Goal: Find specific page/section: Find specific page/section

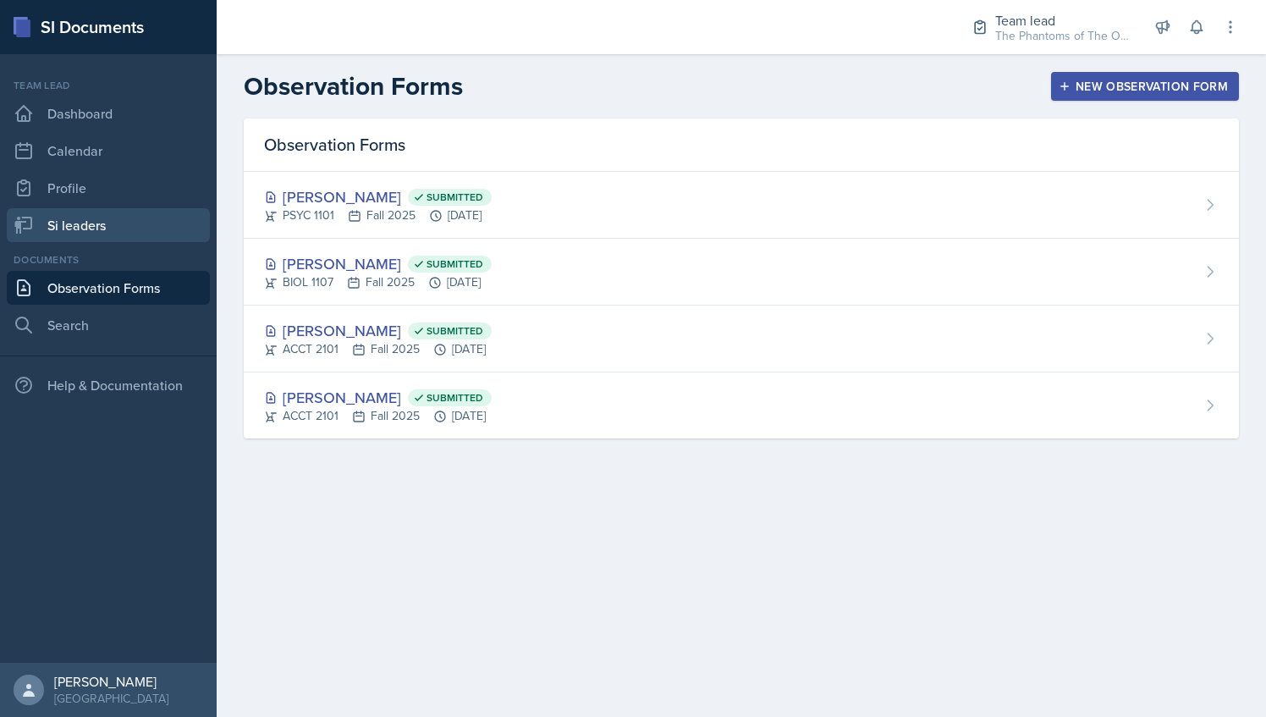
click at [112, 219] on link "Si leaders" at bounding box center [108, 225] width 203 height 34
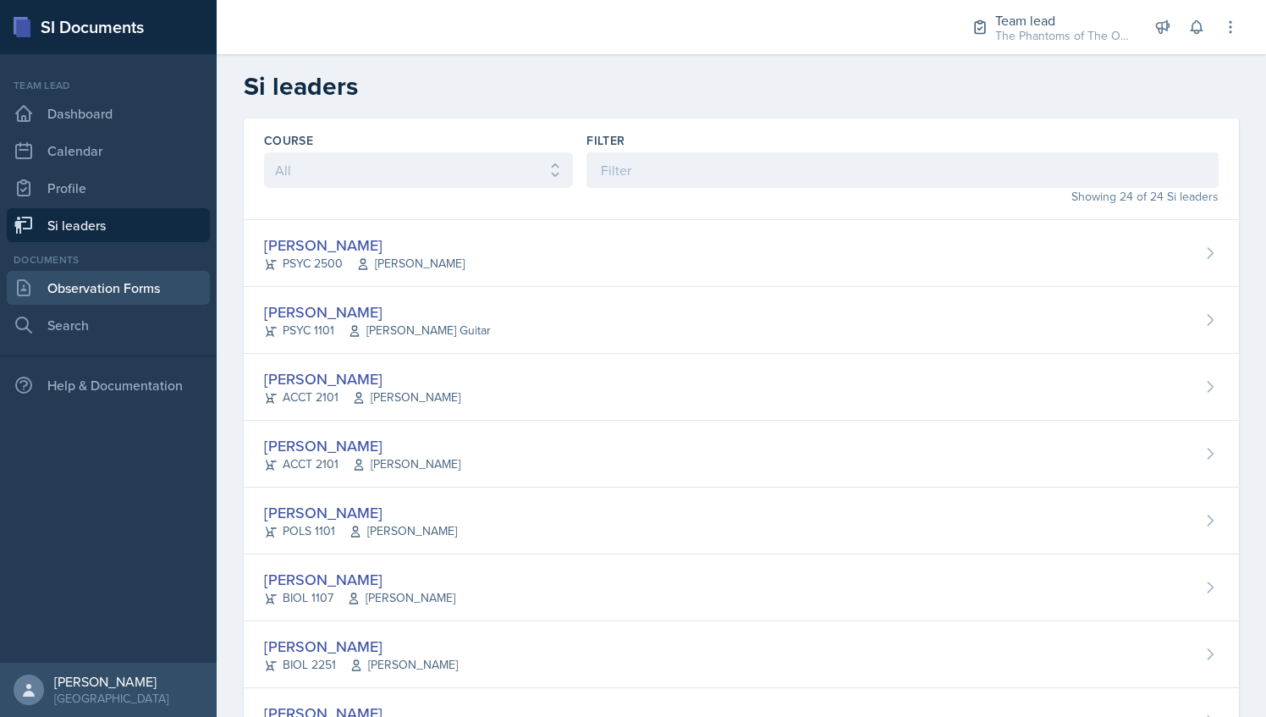
click at [115, 294] on link "Observation Forms" at bounding box center [108, 288] width 203 height 34
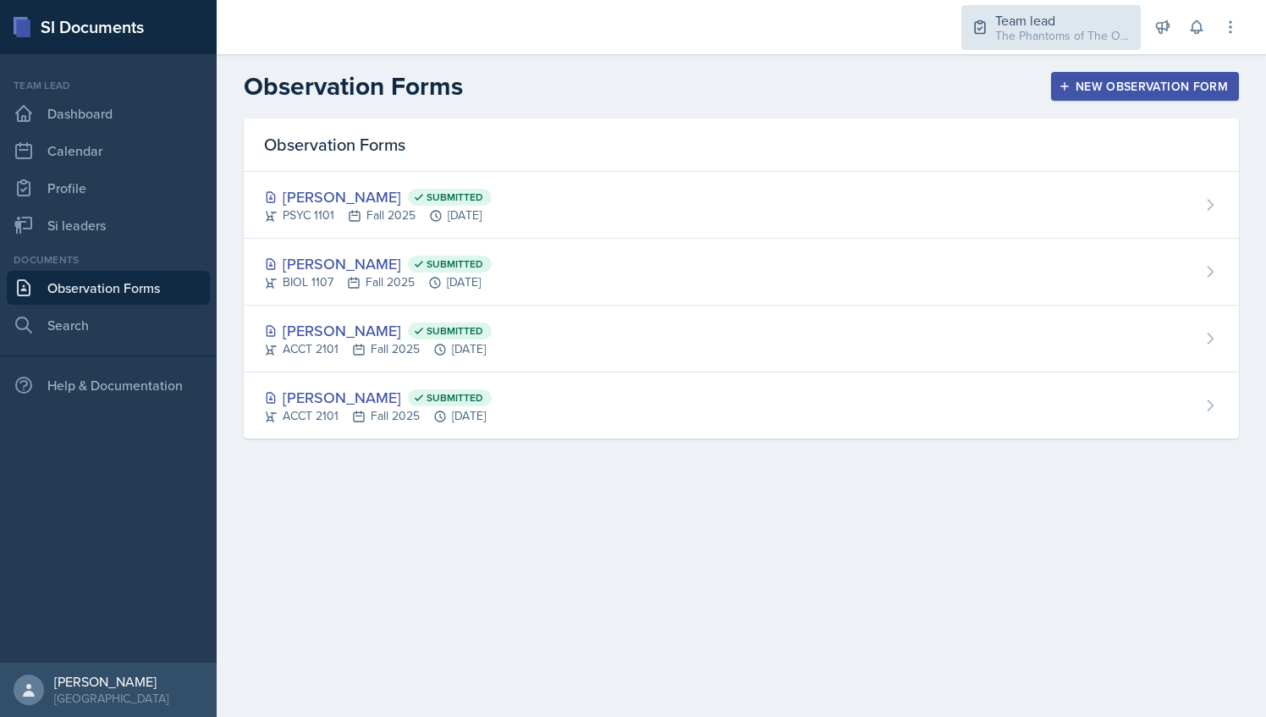
click at [1039, 37] on div "The Phantoms of The Opera / Fall 2025" at bounding box center [1062, 36] width 135 height 18
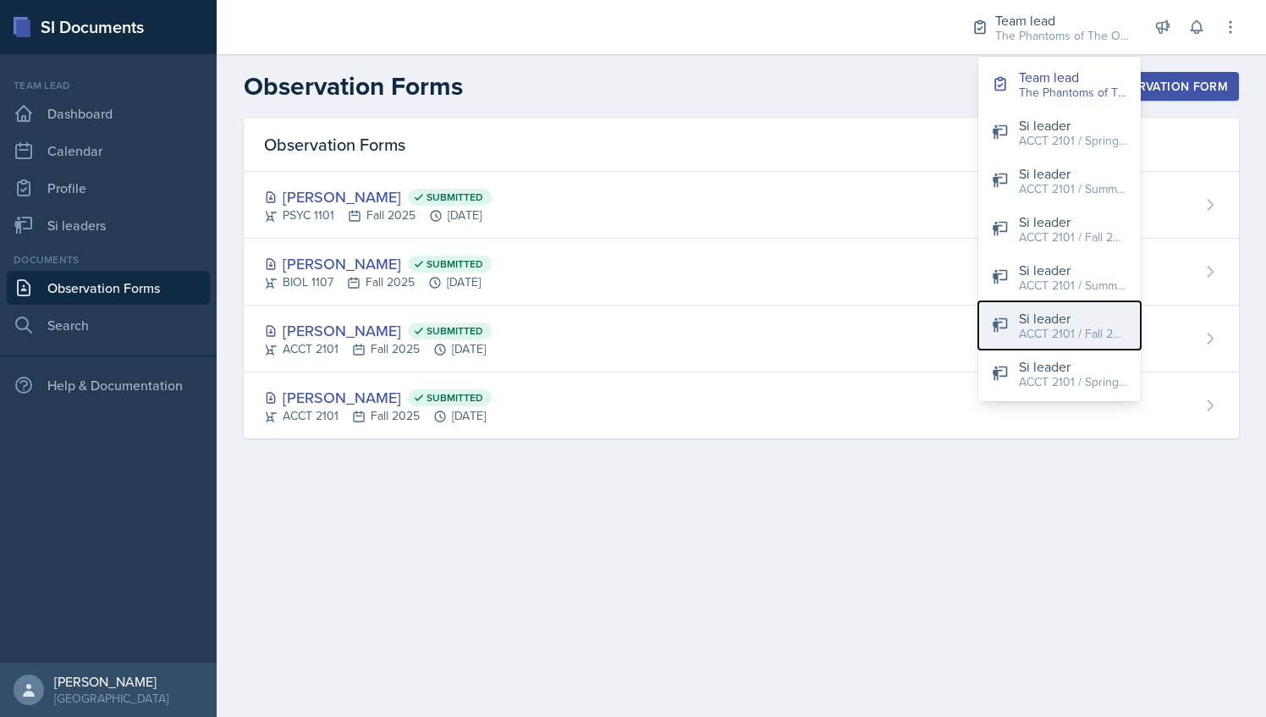
click at [1064, 322] on div "Si leader" at bounding box center [1073, 318] width 108 height 20
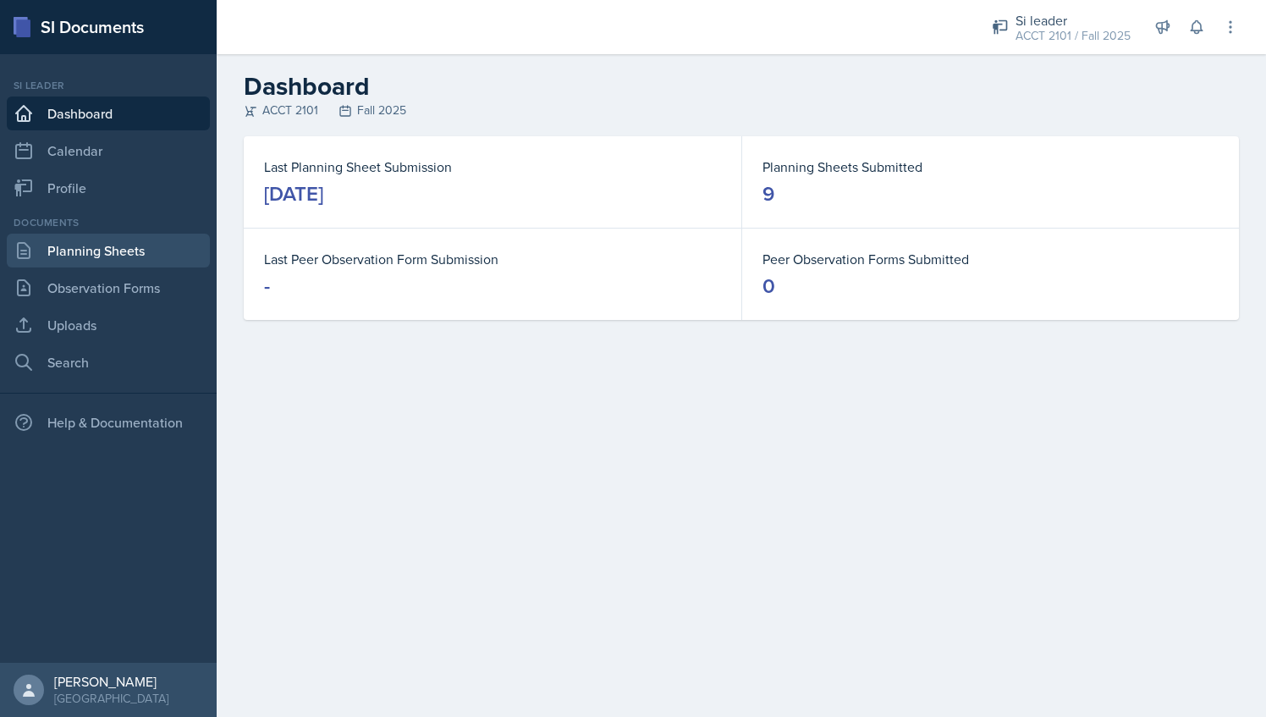
click at [139, 256] on link "Planning Sheets" at bounding box center [108, 251] width 203 height 34
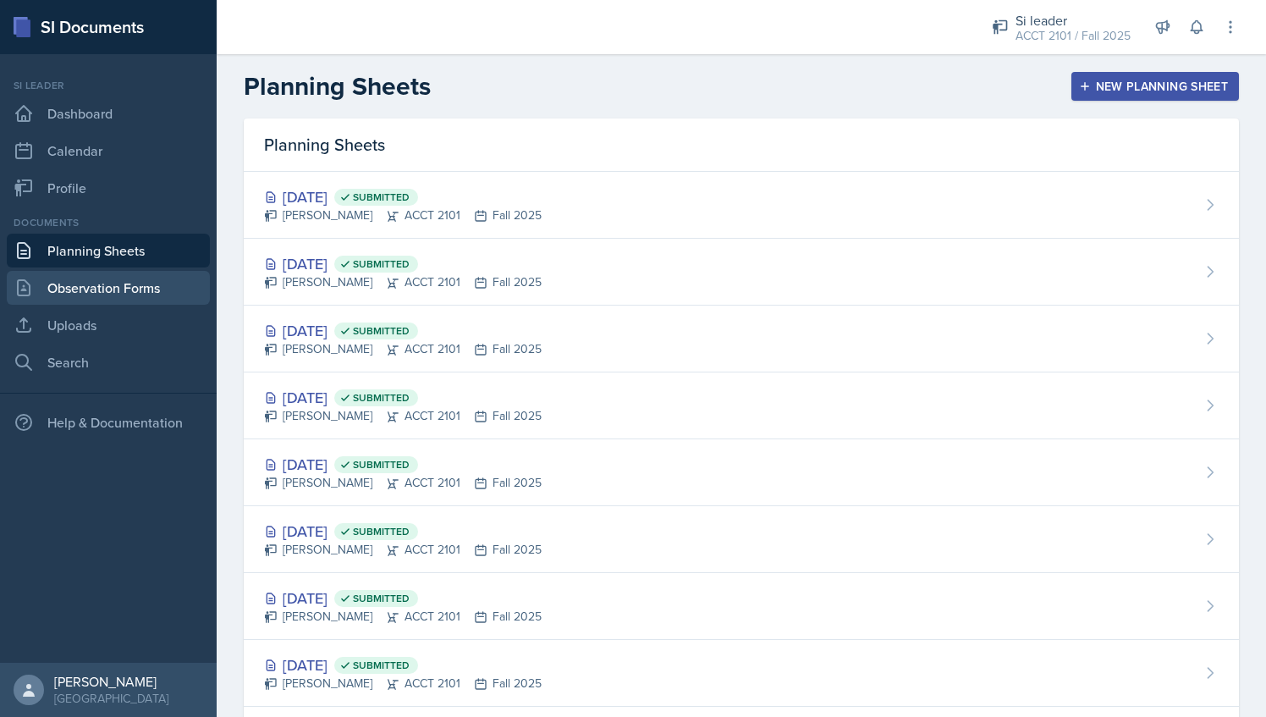
click at [156, 300] on link "Observation Forms" at bounding box center [108, 288] width 203 height 34
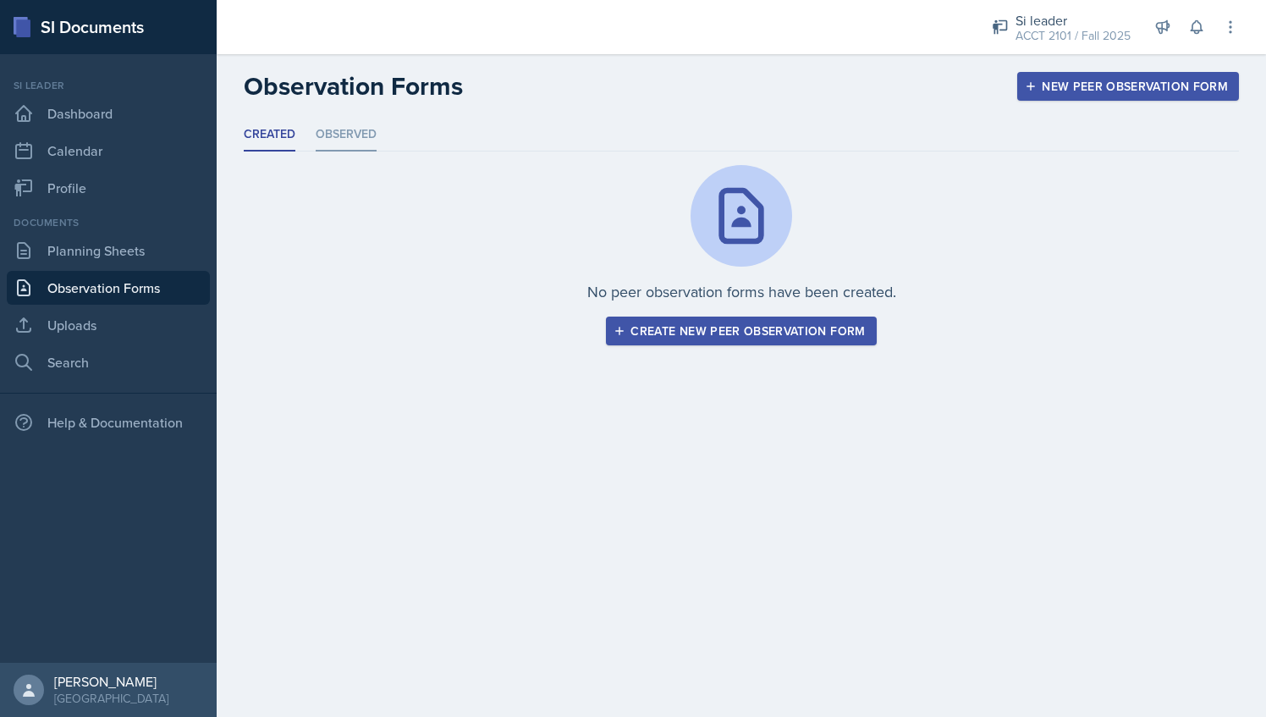
click at [330, 137] on li "Observed" at bounding box center [346, 134] width 61 height 33
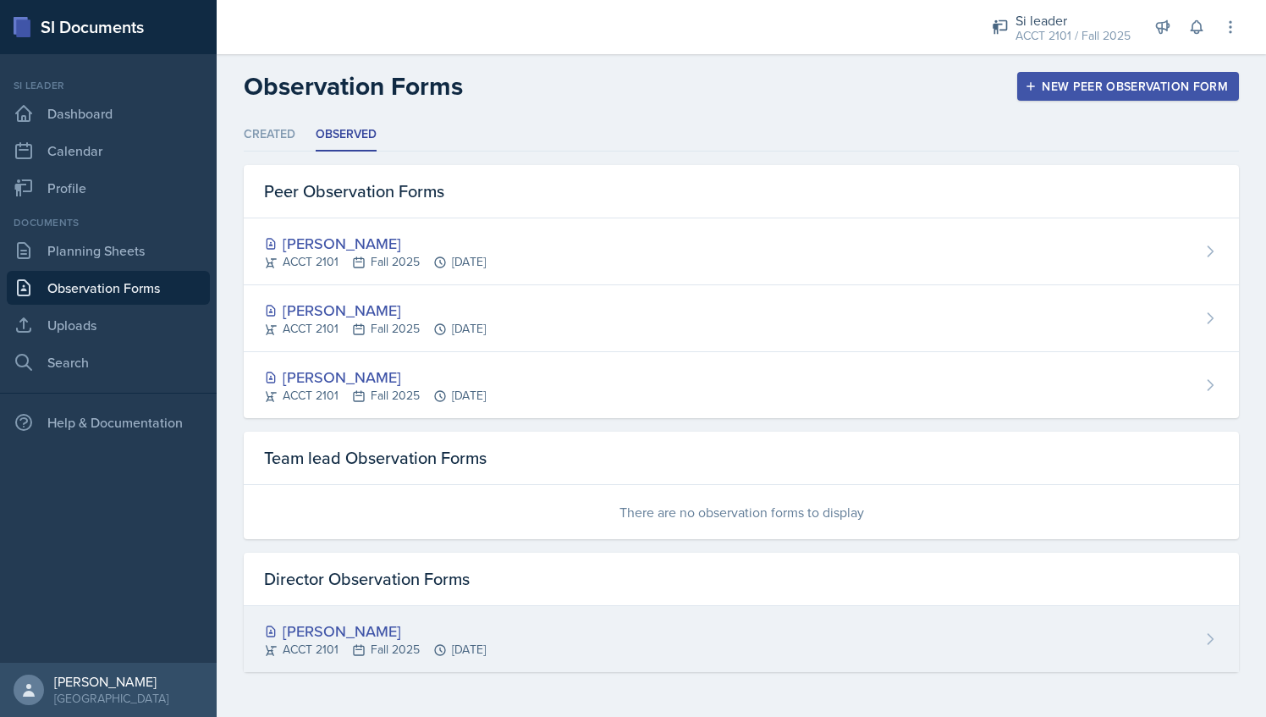
click at [424, 658] on div "Milla Eldridge ACCT 2101 Fall 2025 Sep 16th, 2025" at bounding box center [741, 639] width 995 height 66
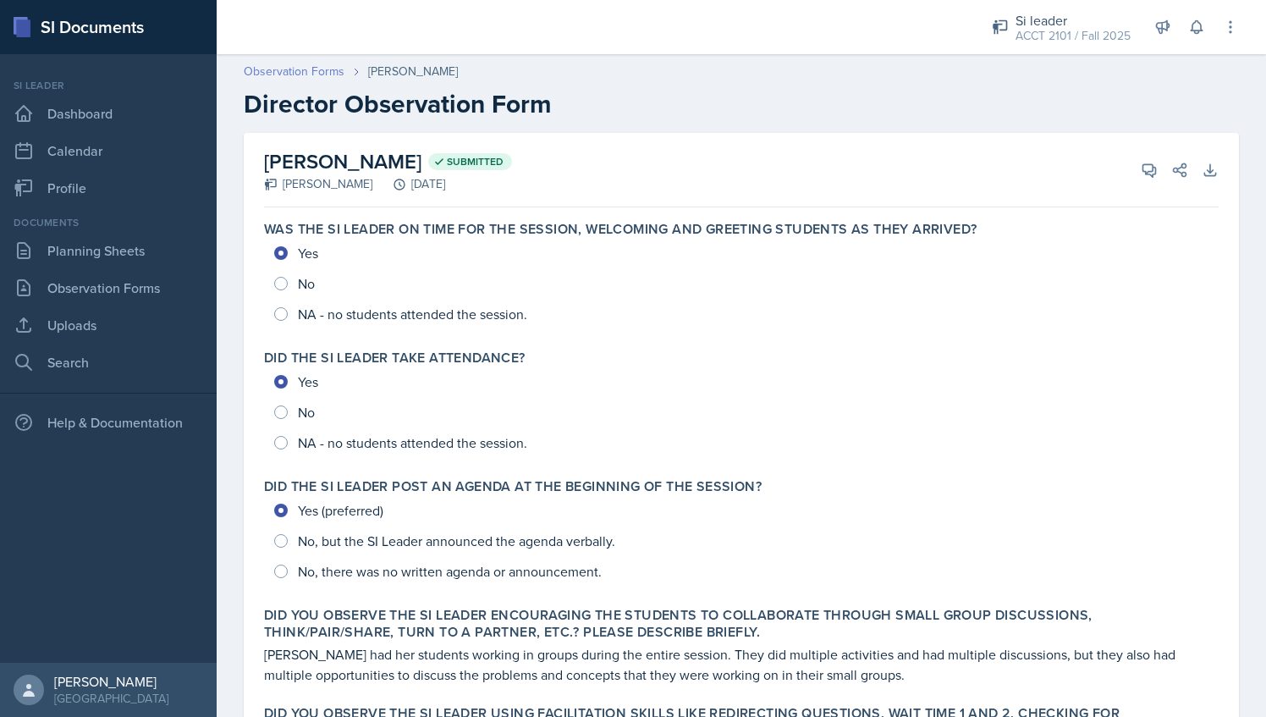
click at [279, 65] on link "Observation Forms" at bounding box center [294, 72] width 101 height 18
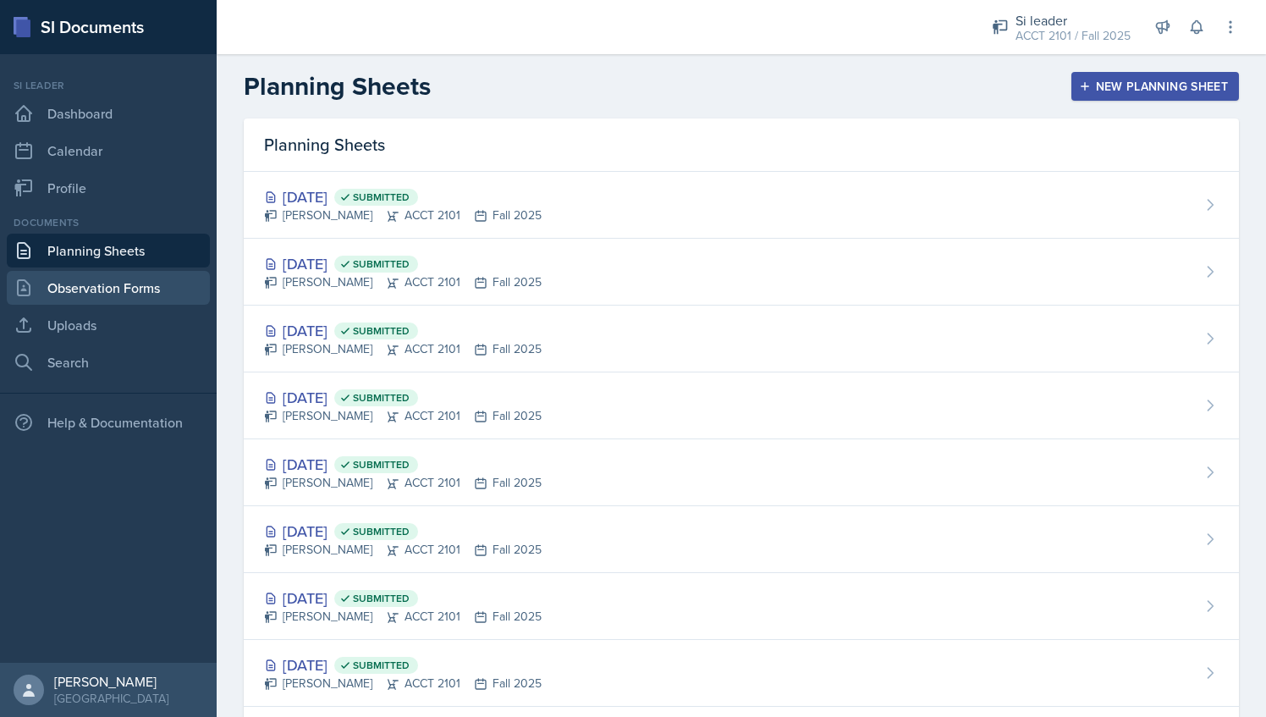
click at [145, 290] on link "Observation Forms" at bounding box center [108, 288] width 203 height 34
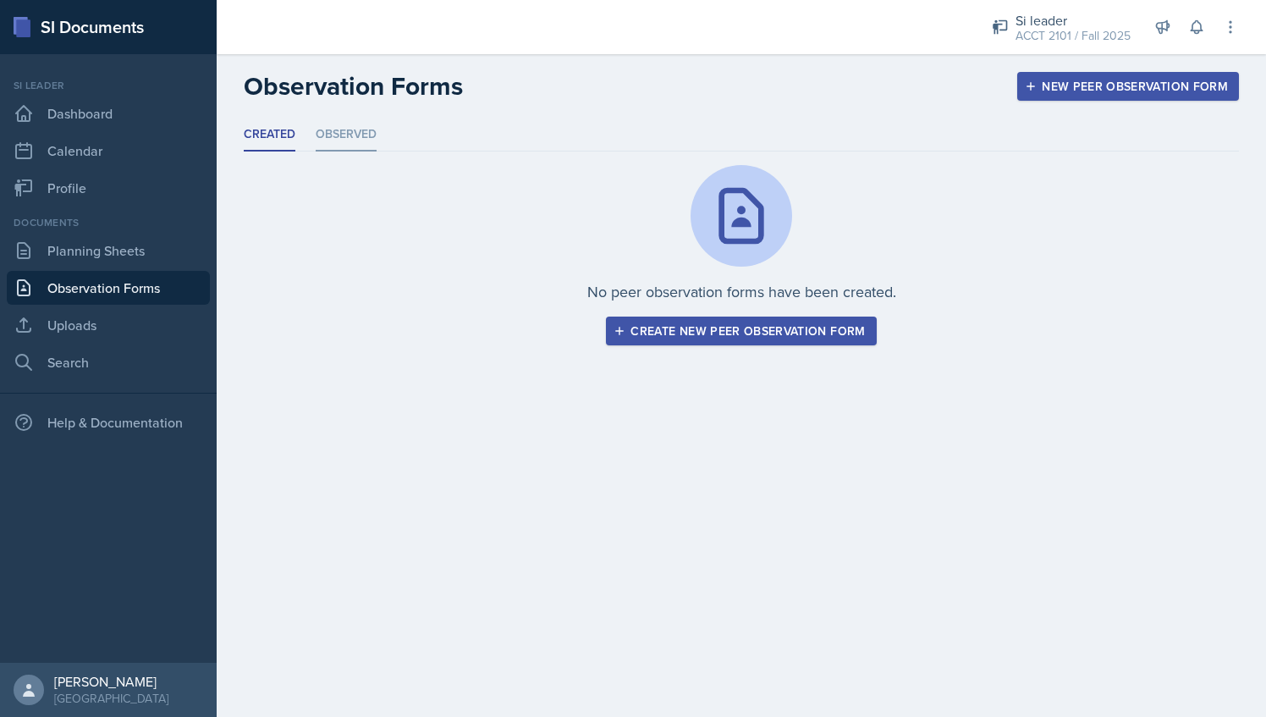
click at [327, 135] on li "Observed" at bounding box center [346, 134] width 61 height 33
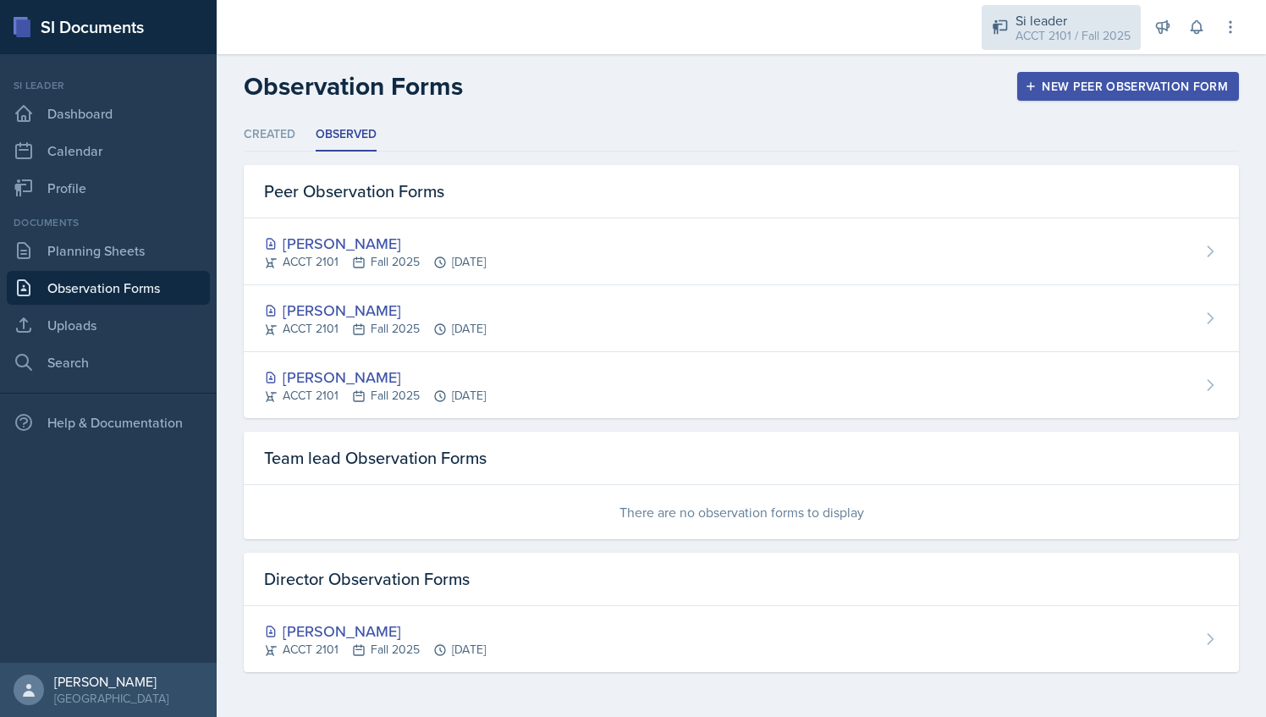
click at [1063, 24] on div "Si leader" at bounding box center [1072, 20] width 115 height 20
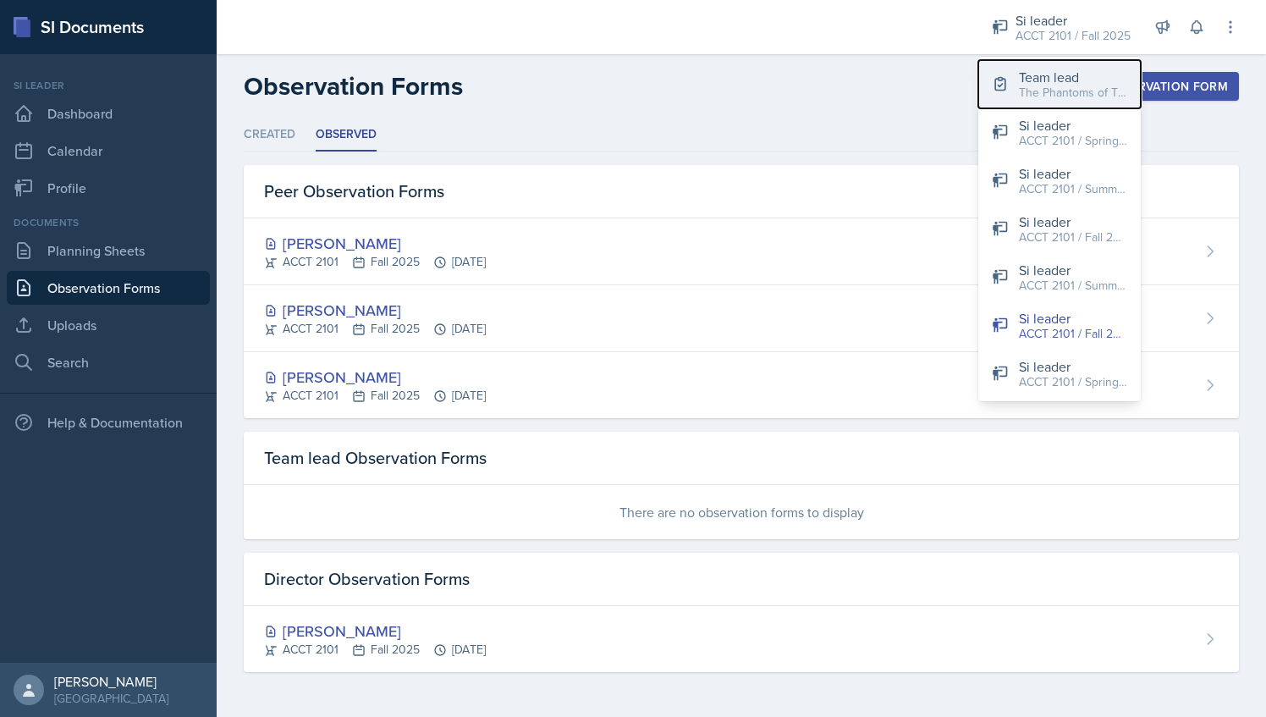
click at [1044, 96] on div "The Phantoms of The Opera / Fall 2025" at bounding box center [1073, 93] width 108 height 18
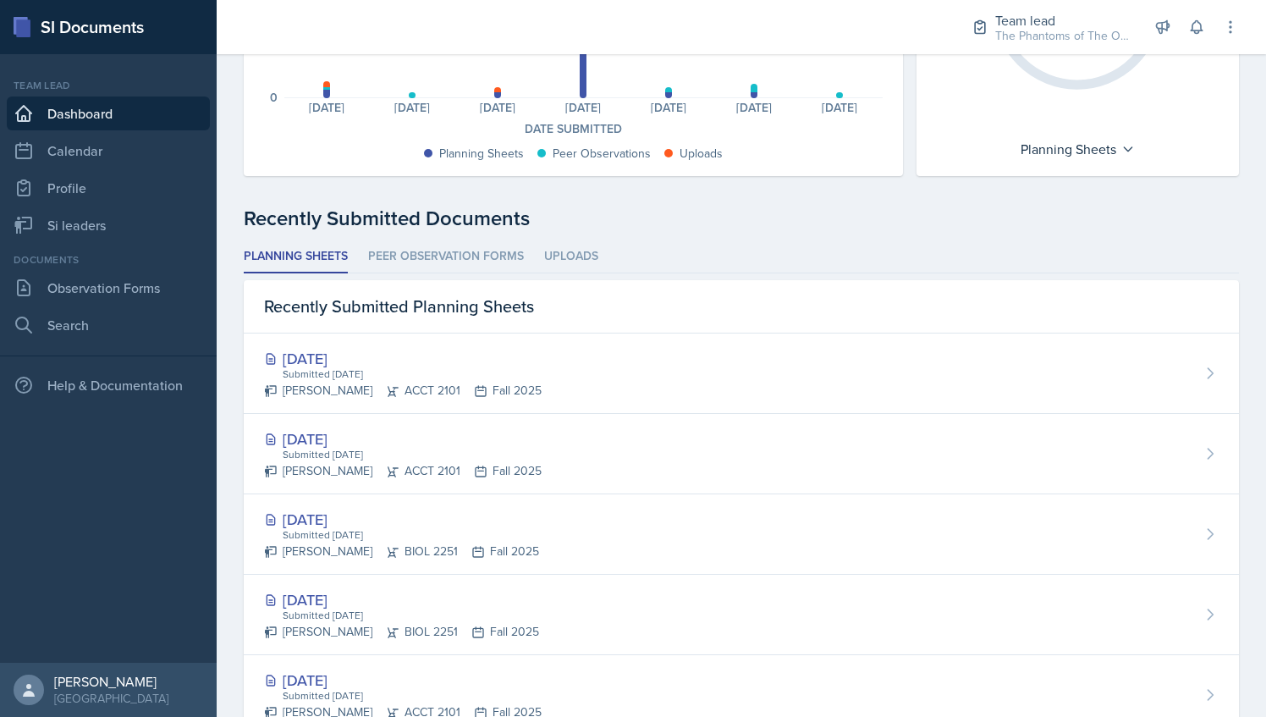
scroll to position [294, 0]
click at [130, 286] on link "Observation Forms" at bounding box center [108, 288] width 203 height 34
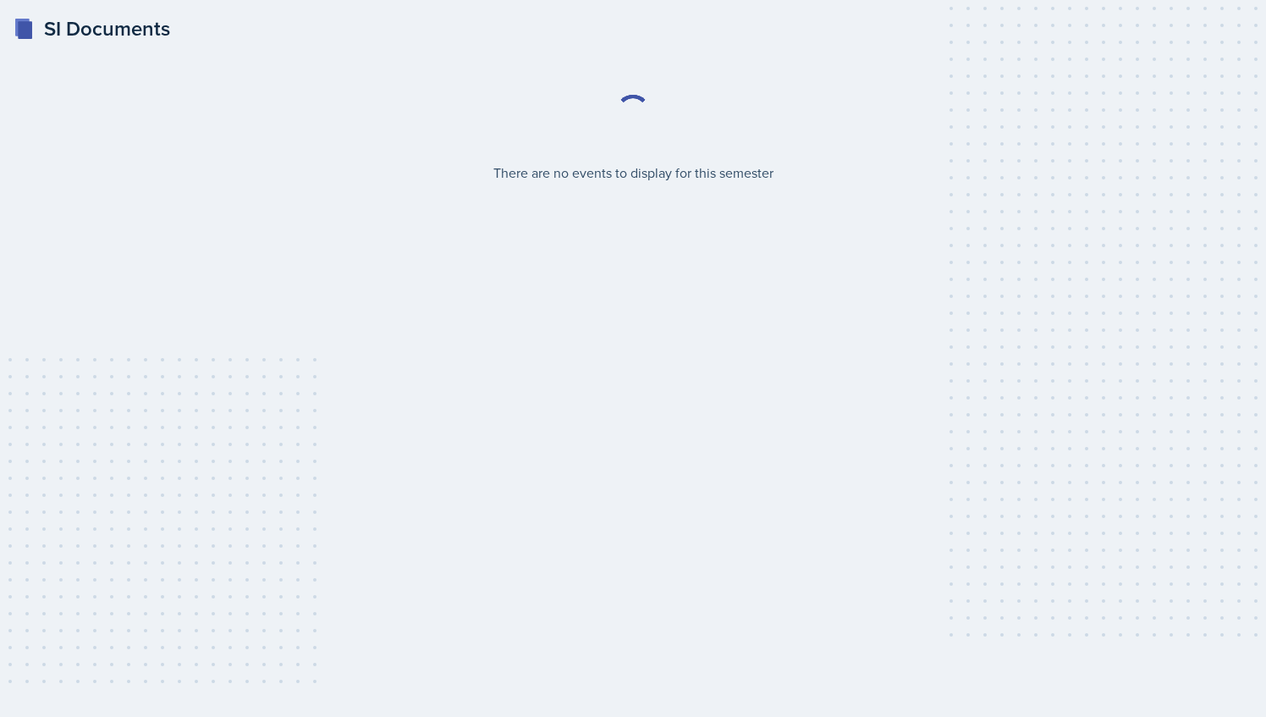
select select "2bed604d-1099-4043-b1bc-2365e8740244"
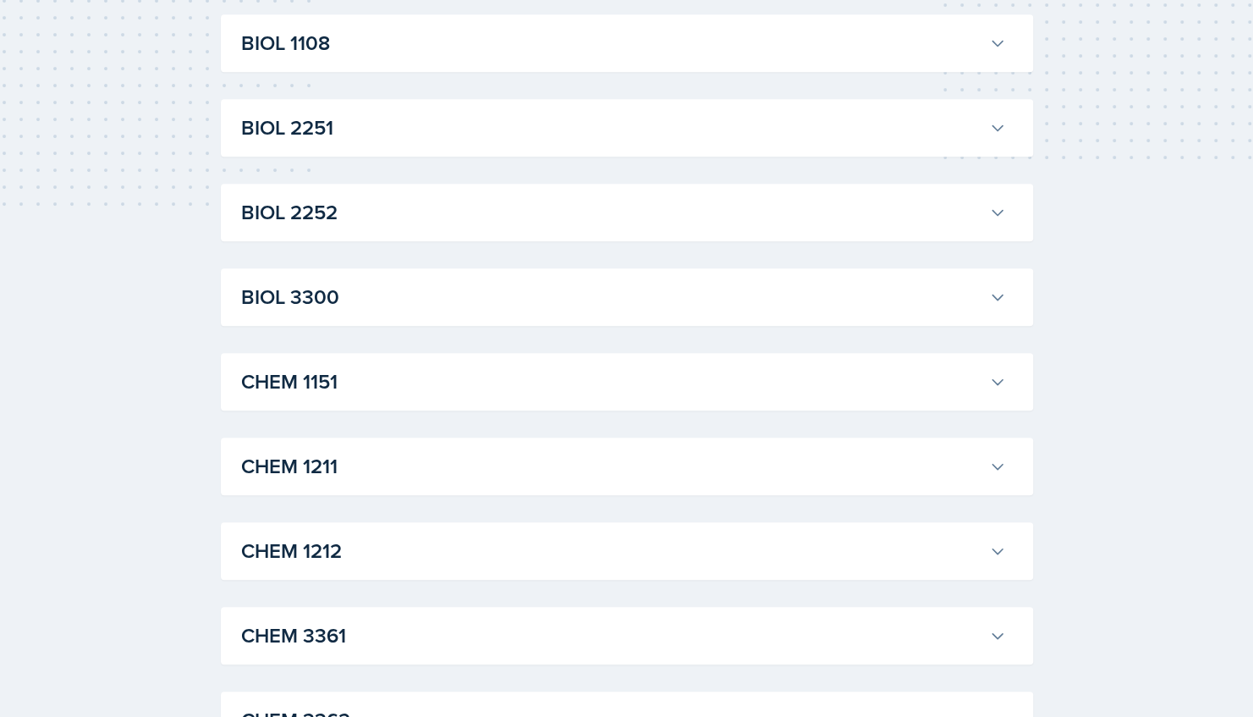
scroll to position [536, 0]
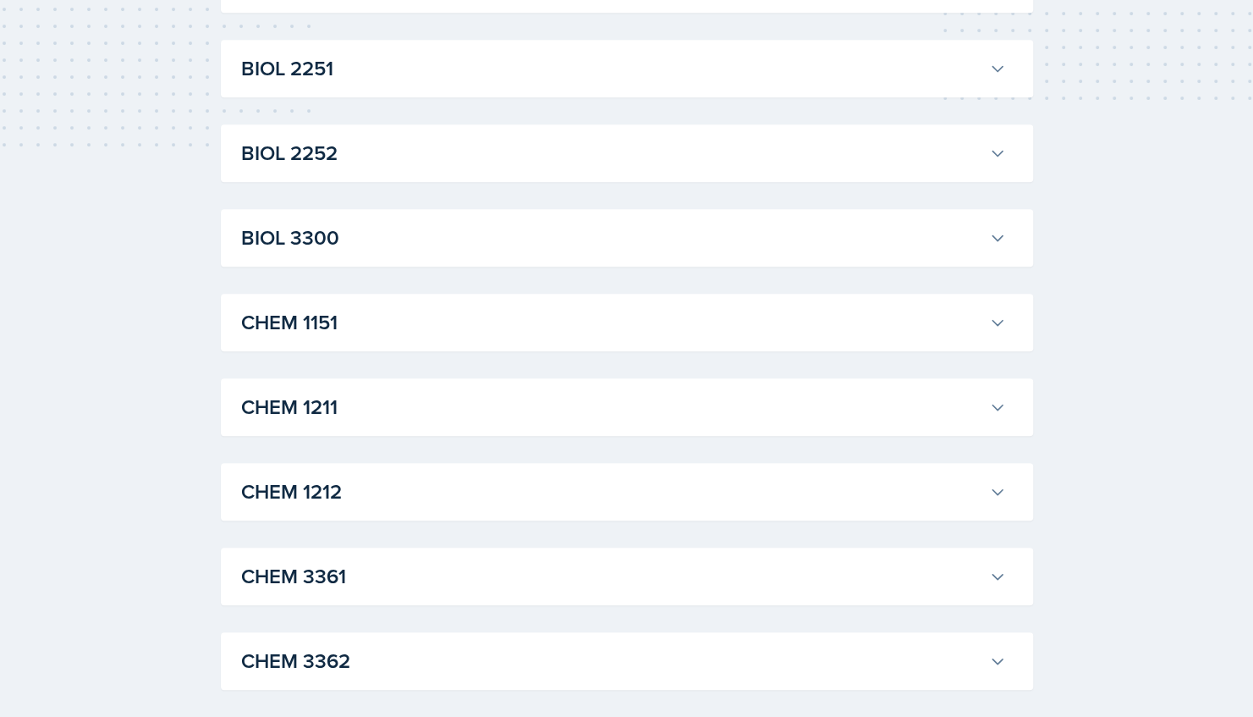
click at [374, 239] on h3 "BIOL 3300" at bounding box center [611, 238] width 741 height 30
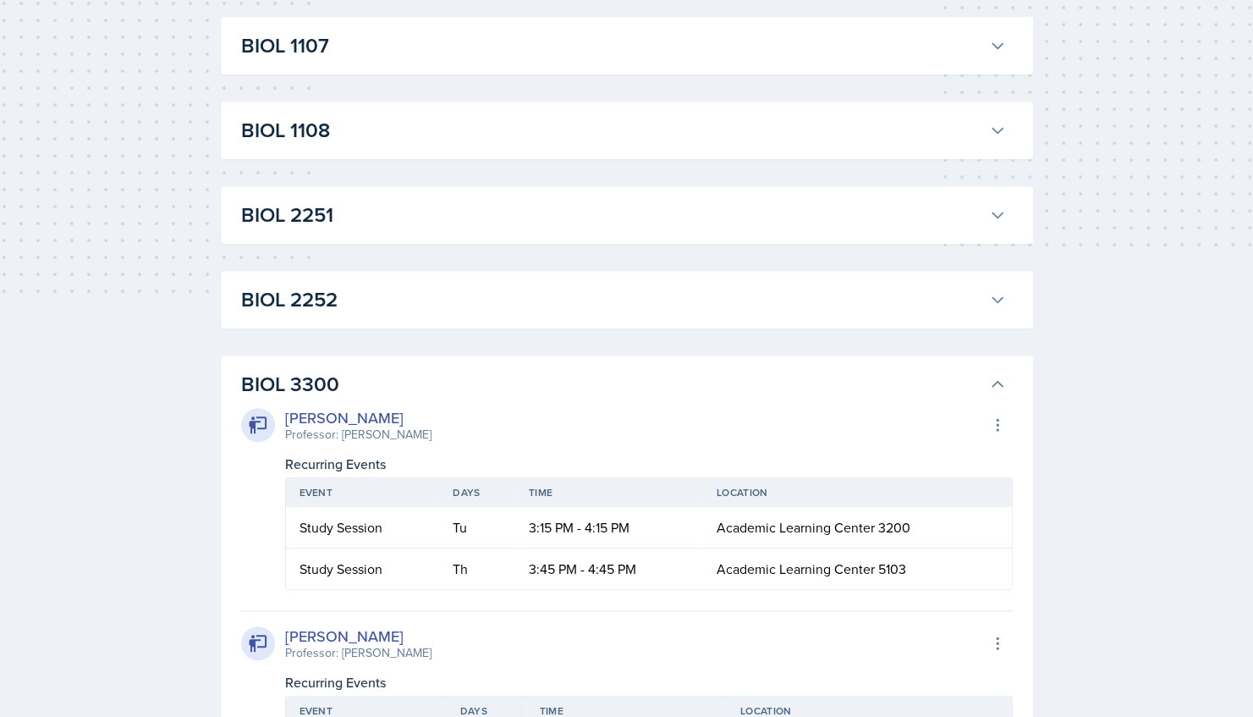
scroll to position [389, 0]
click at [448, 277] on div "BIOL 2252 William Talley Professor: Steven Caras Export to Google Calendar Recu…" at bounding box center [627, 301] width 812 height 58
click at [442, 290] on h3 "BIOL 2252" at bounding box center [611, 300] width 741 height 30
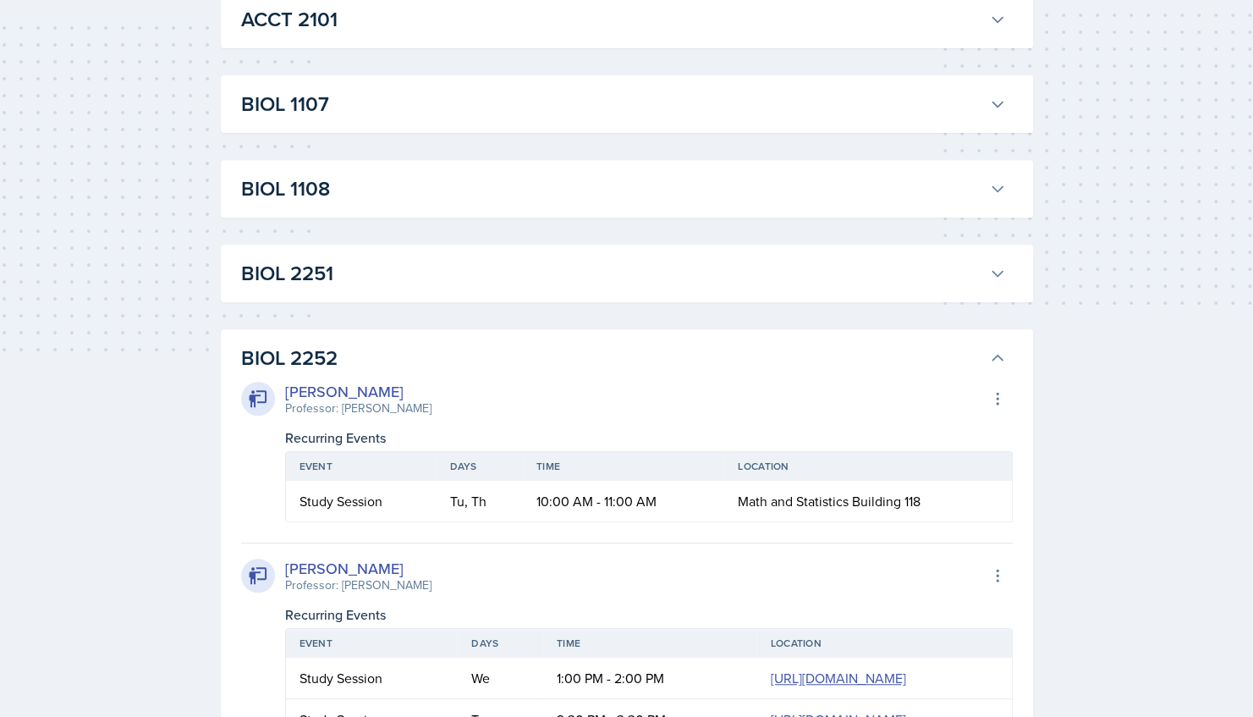
scroll to position [331, 0]
click at [418, 280] on h3 "BIOL 2251" at bounding box center [611, 274] width 741 height 30
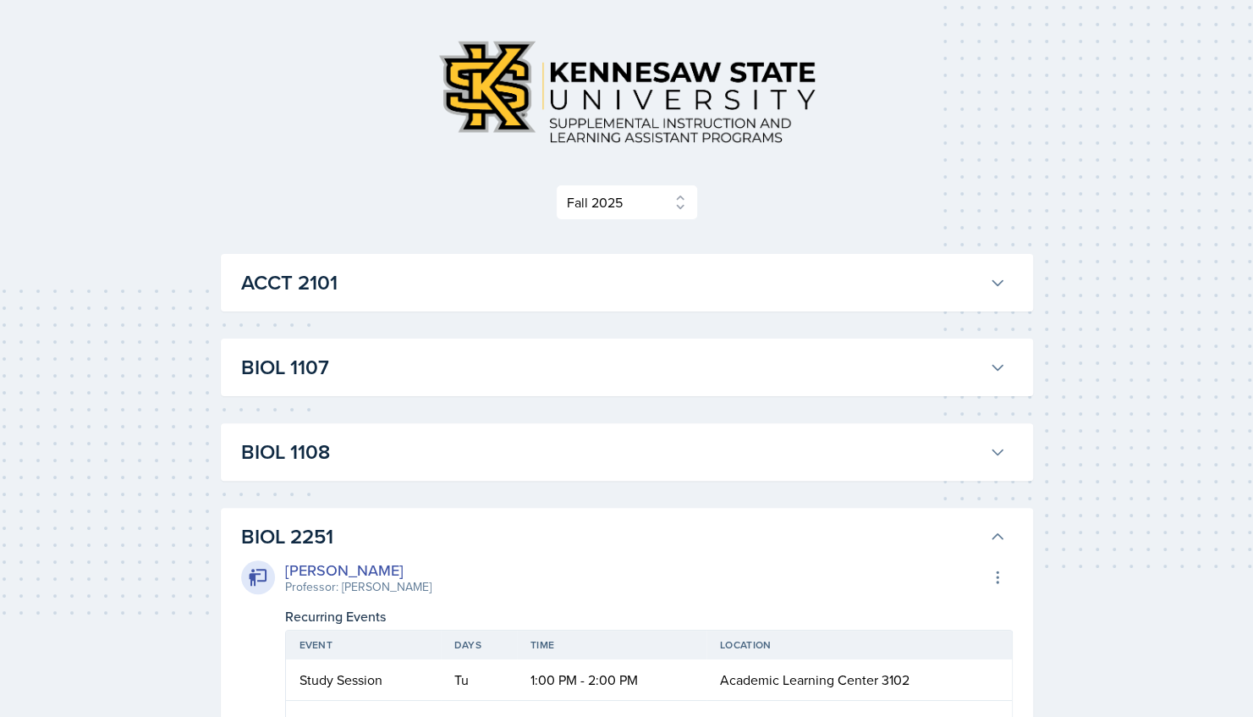
scroll to position [65, 0]
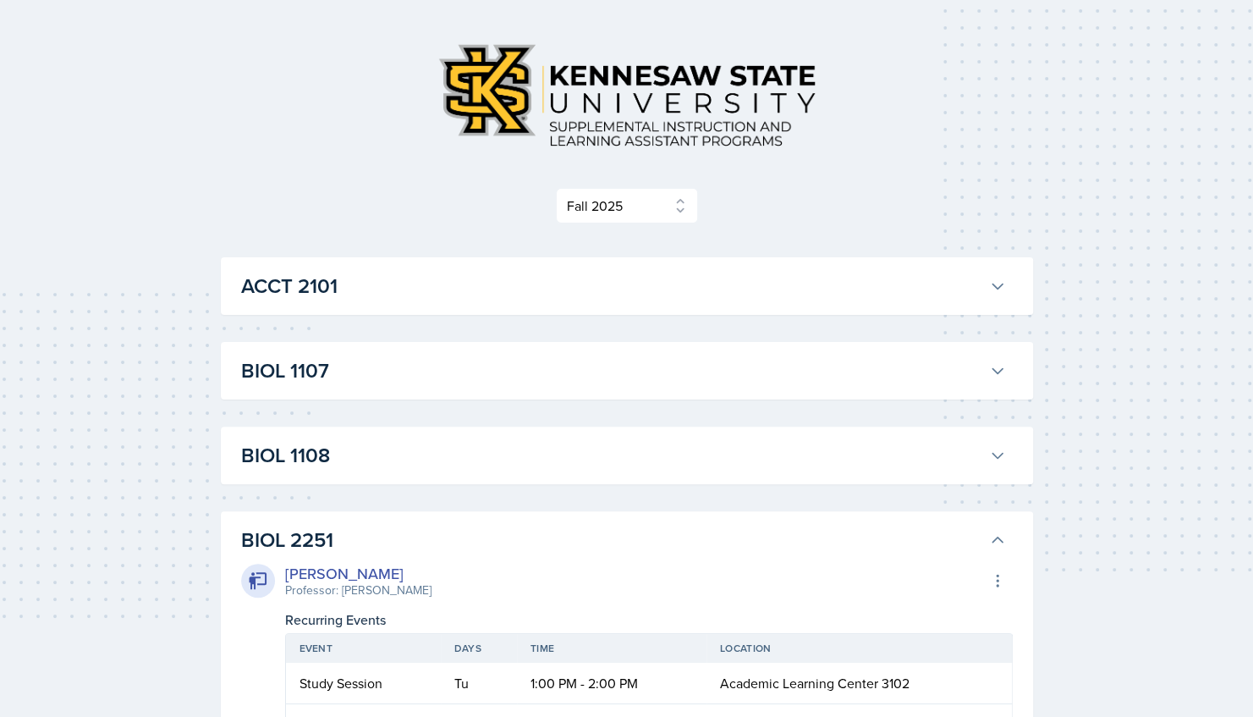
click at [342, 453] on h3 "BIOL 1108" at bounding box center [611, 455] width 741 height 30
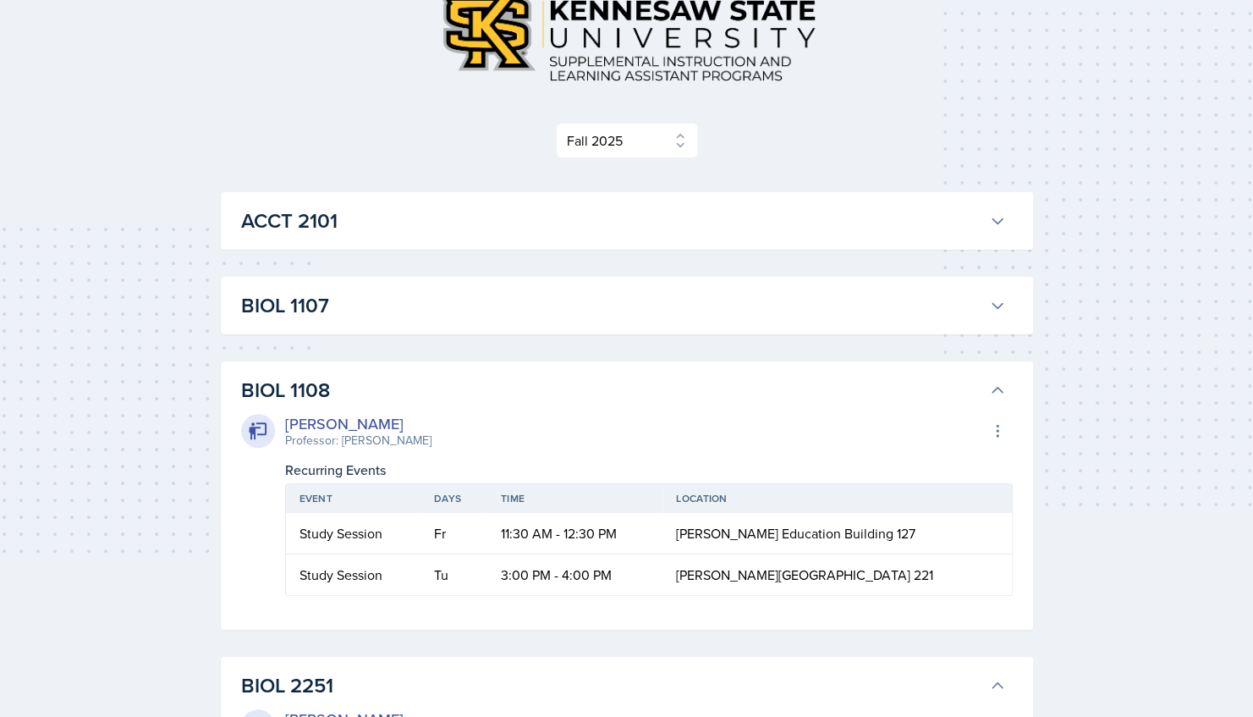
scroll to position [0, 0]
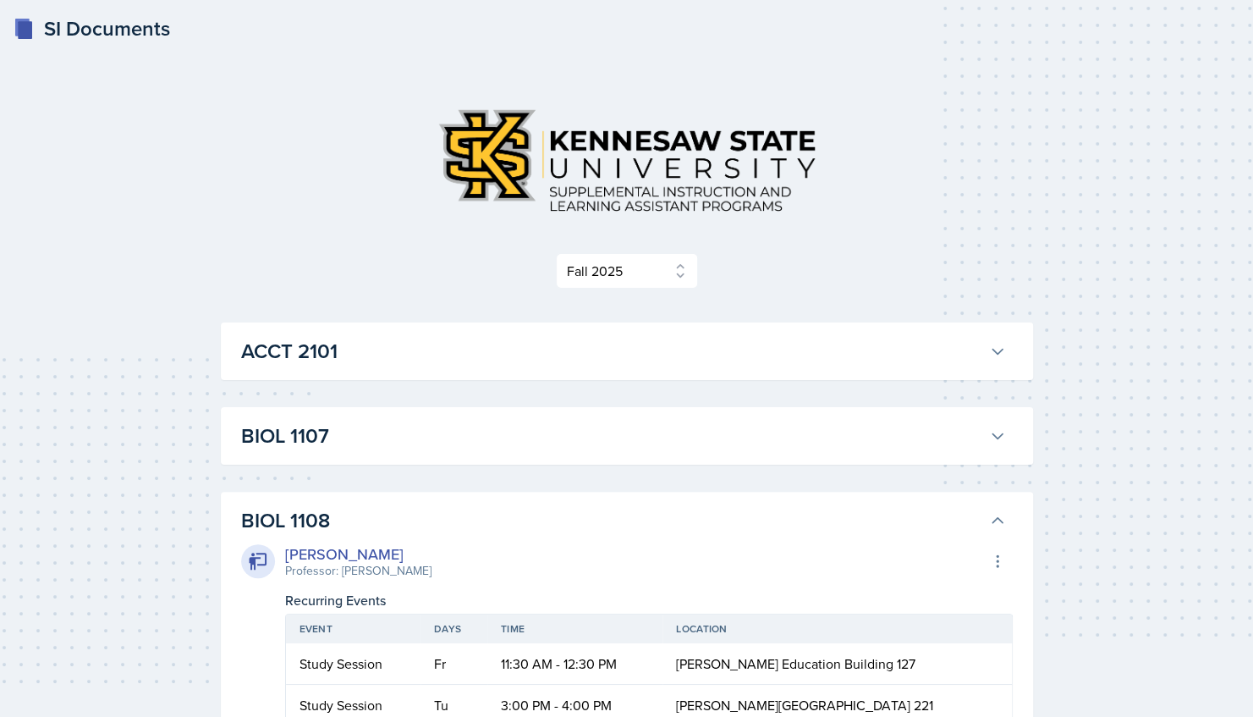
click at [367, 448] on h3 "BIOL 1107" at bounding box center [611, 436] width 741 height 30
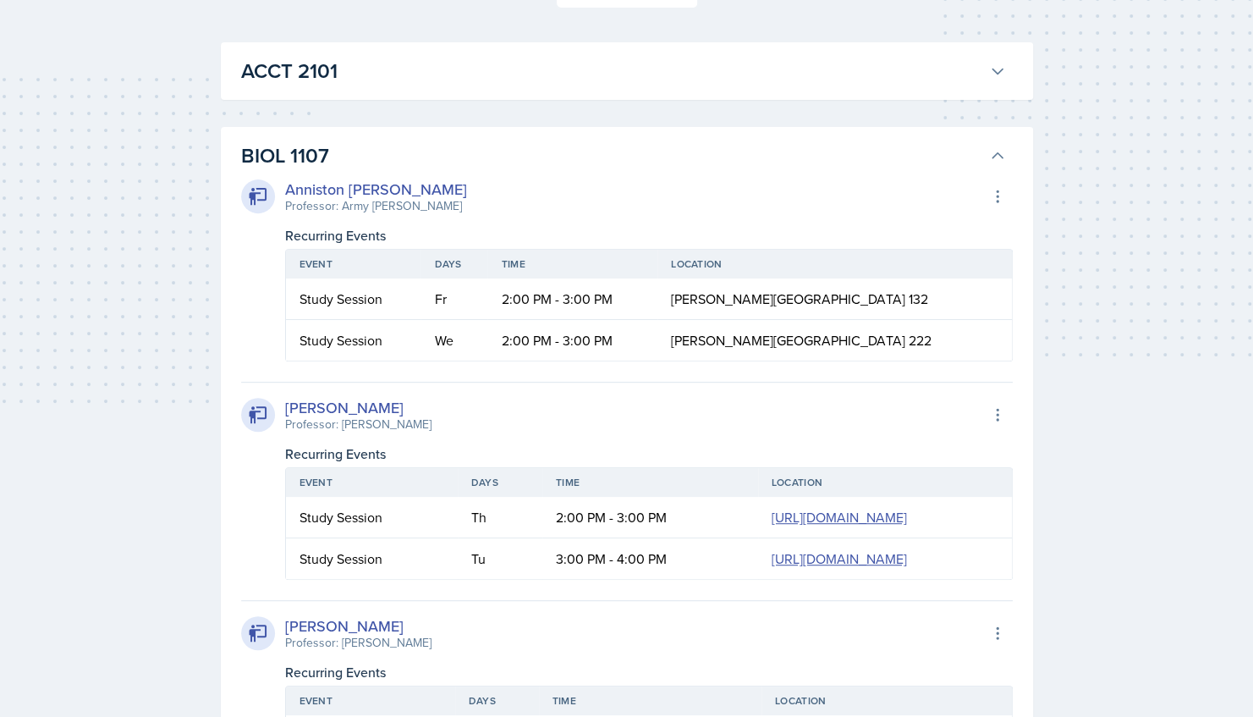
scroll to position [281, 0]
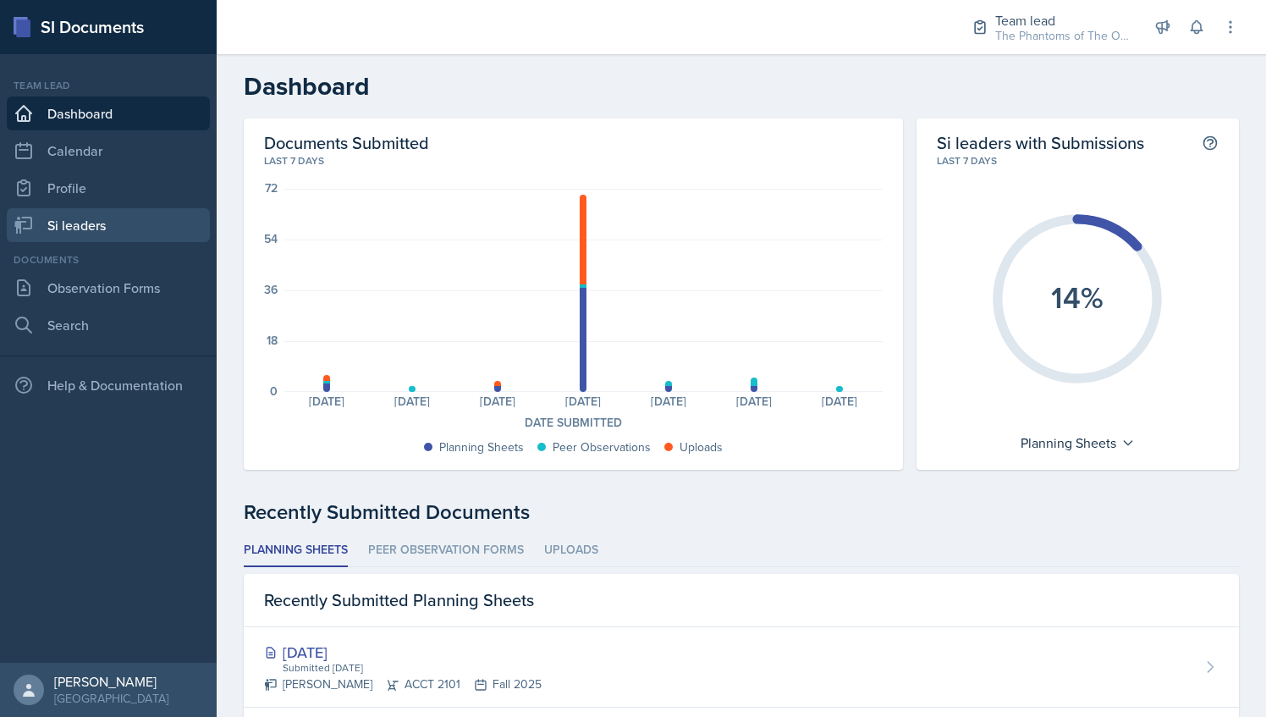
click at [137, 238] on link "Si leaders" at bounding box center [108, 225] width 203 height 34
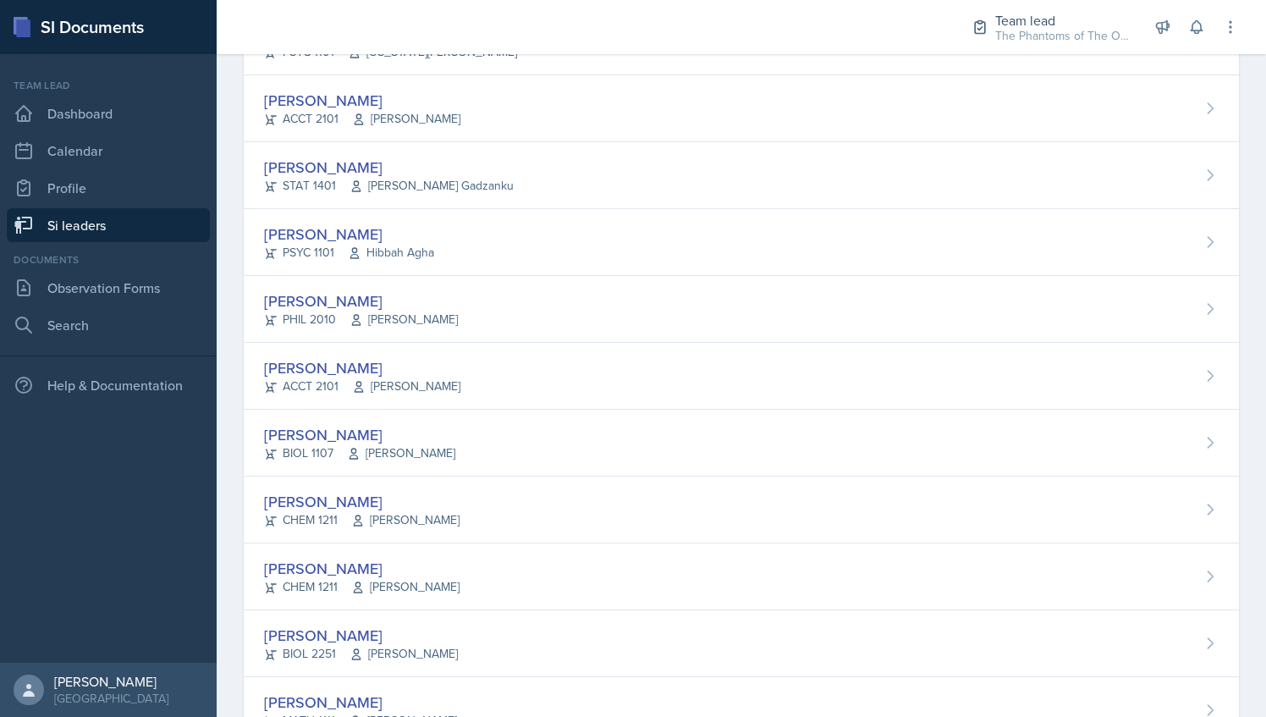
scroll to position [881, 0]
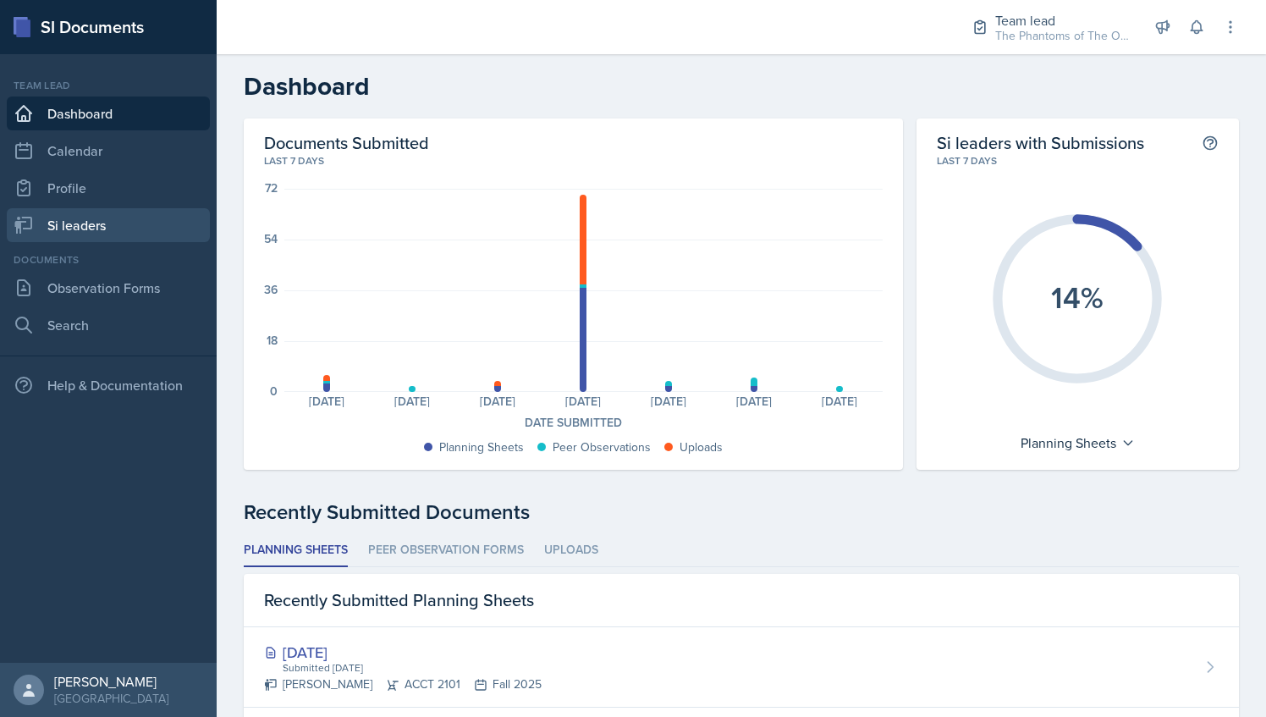
click at [137, 227] on link "Si leaders" at bounding box center [108, 225] width 203 height 34
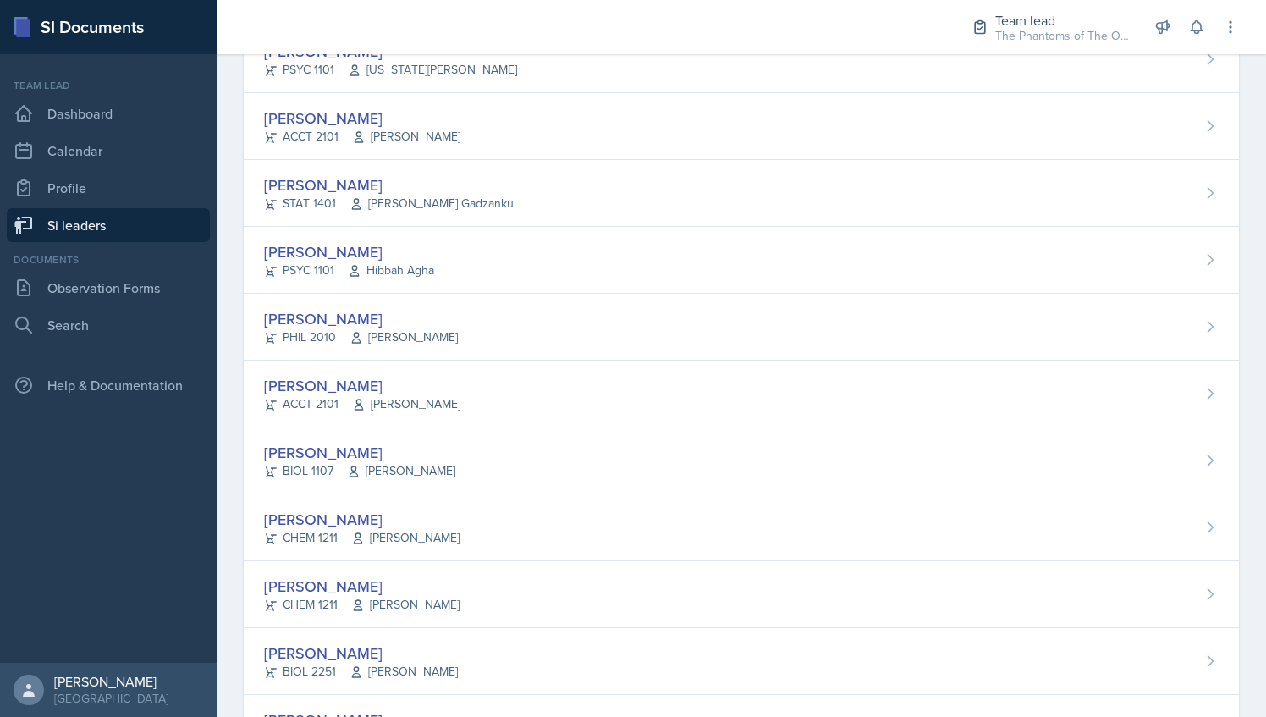
scroll to position [864, 0]
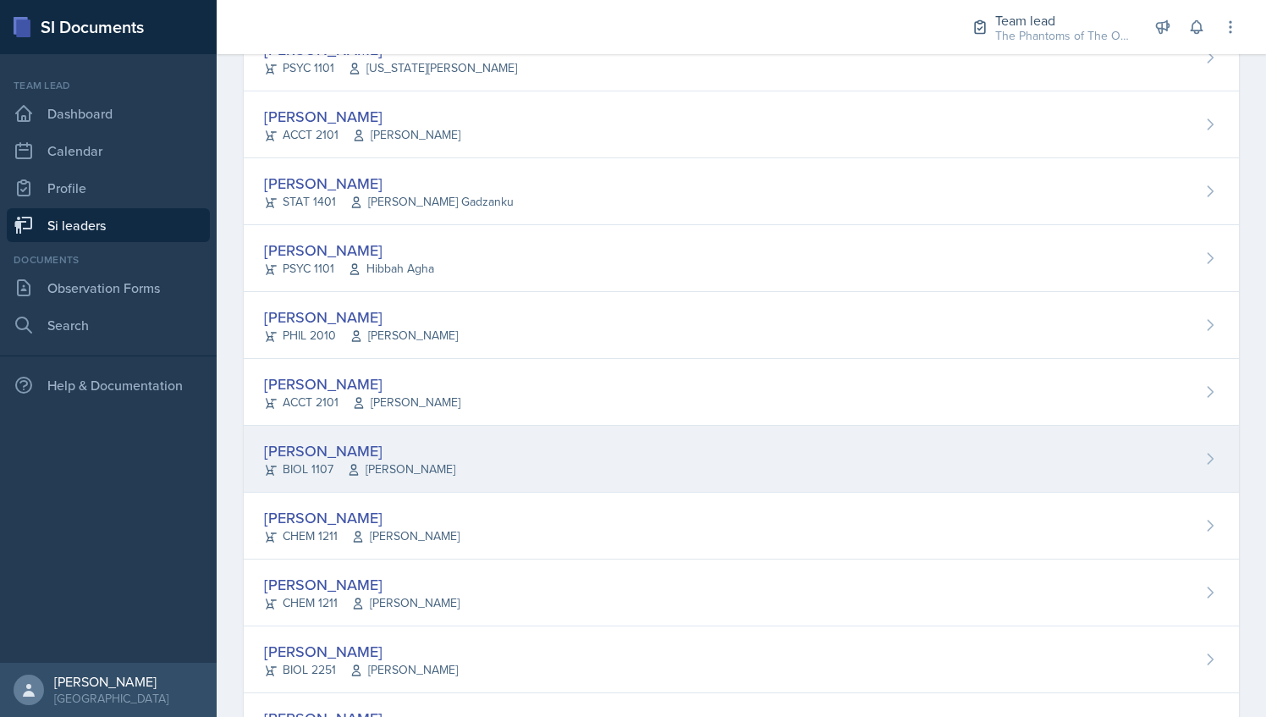
click at [519, 440] on div "[PERSON_NAME] BIOL 1107 [PERSON_NAME]" at bounding box center [741, 459] width 995 height 67
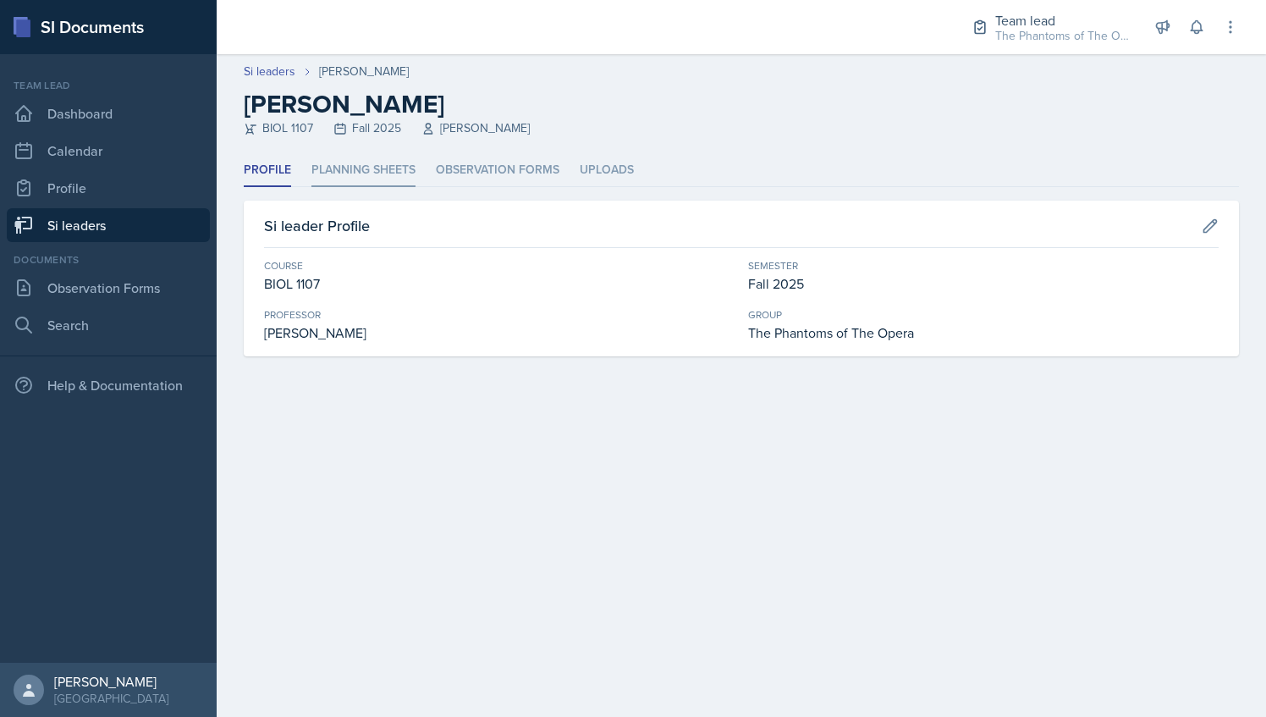
click at [385, 173] on li "Planning Sheets" at bounding box center [363, 170] width 104 height 33
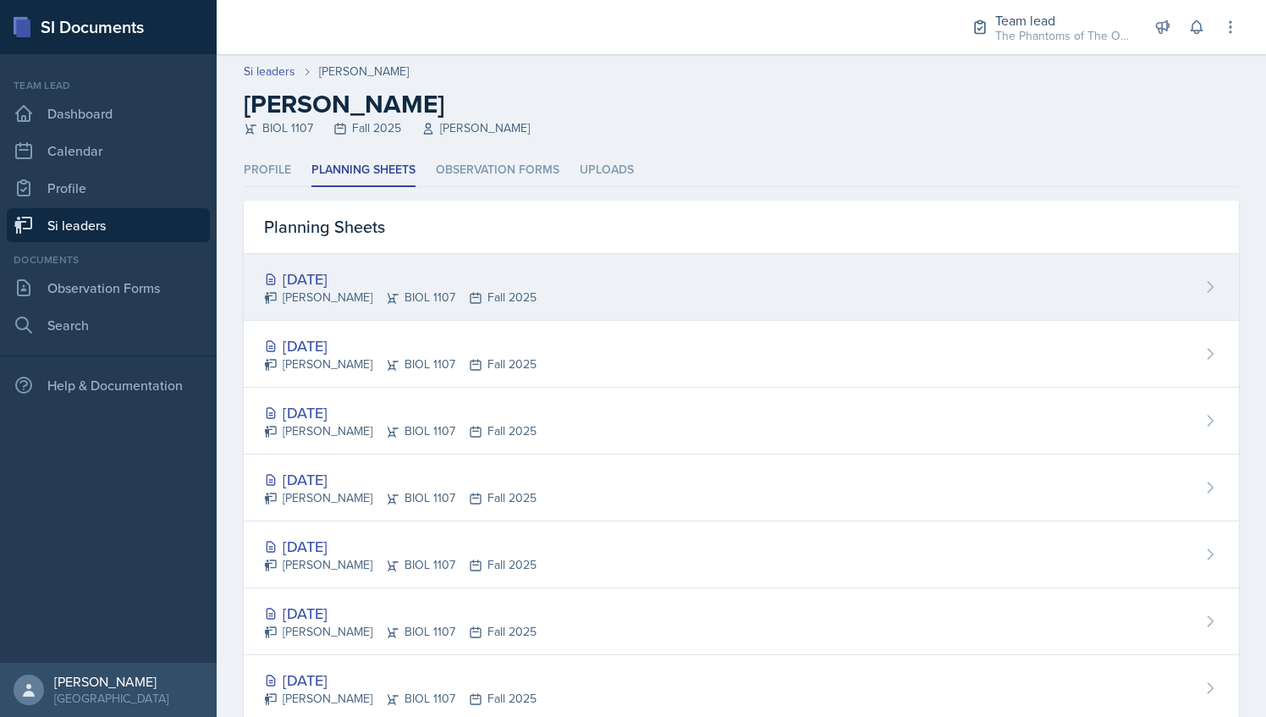
click at [410, 291] on div "[PERSON_NAME] BIOL 1107 Fall 2025" at bounding box center [400, 298] width 272 height 18
